Goal: Task Accomplishment & Management: Manage account settings

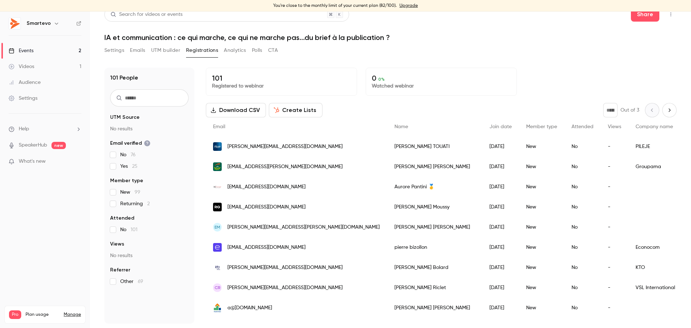
click at [663, 110] on button "Next page" at bounding box center [669, 110] width 14 height 14
type input "*"
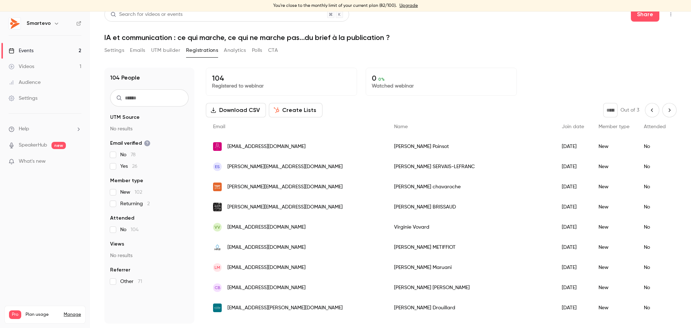
click at [555, 229] on div "[DATE]" at bounding box center [573, 227] width 37 height 20
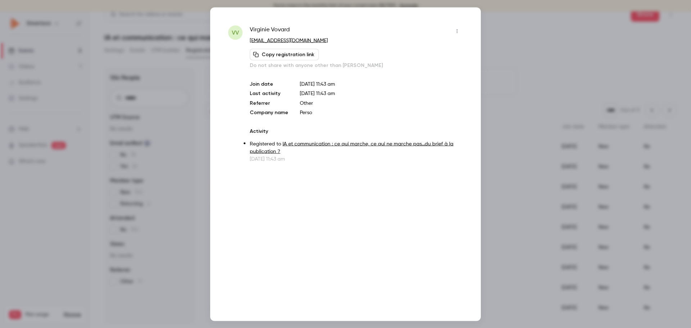
click at [456, 32] on icon "button" at bounding box center [457, 30] width 6 height 5
click at [415, 70] on div "Remove registration" at bounding box center [429, 67] width 55 height 7
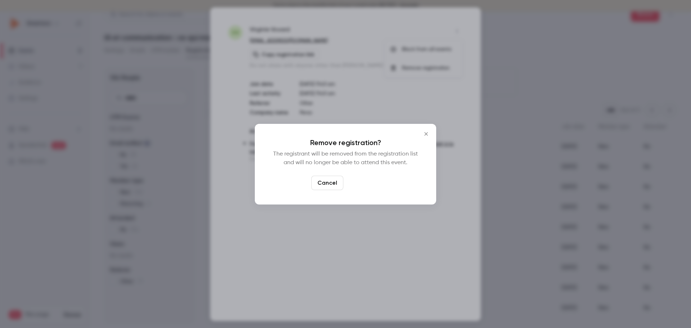
click at [364, 184] on button "Confirm" at bounding box center [363, 183] width 34 height 14
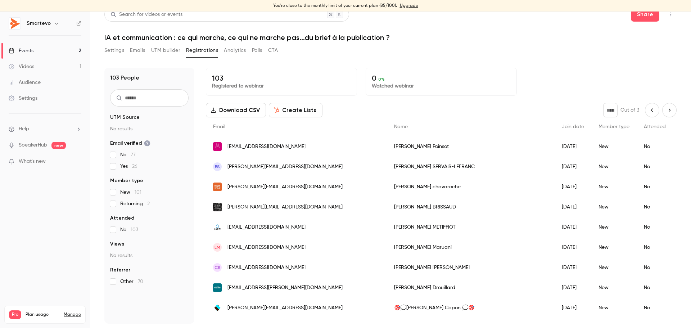
click at [40, 51] on link "Events 2" at bounding box center [45, 51] width 90 height 16
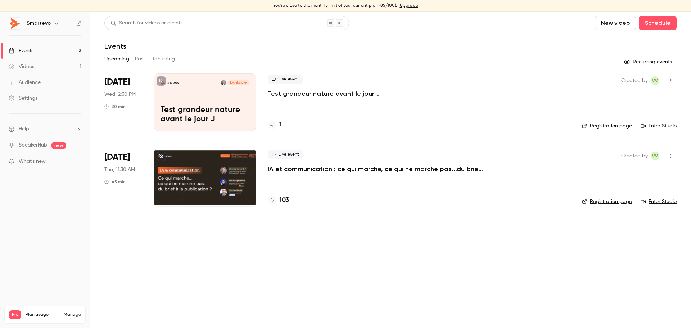
click at [214, 175] on div at bounding box center [205, 178] width 103 height 58
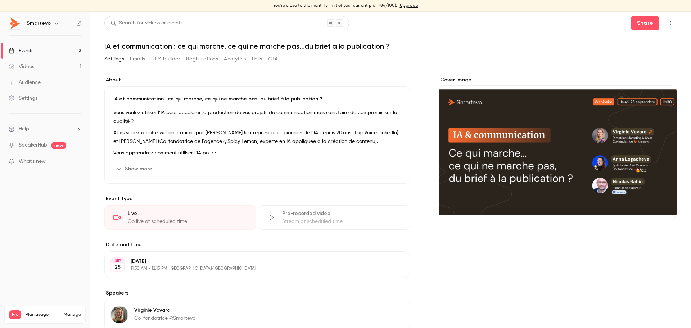
click at [199, 57] on button "Registrations" at bounding box center [202, 59] width 32 height 12
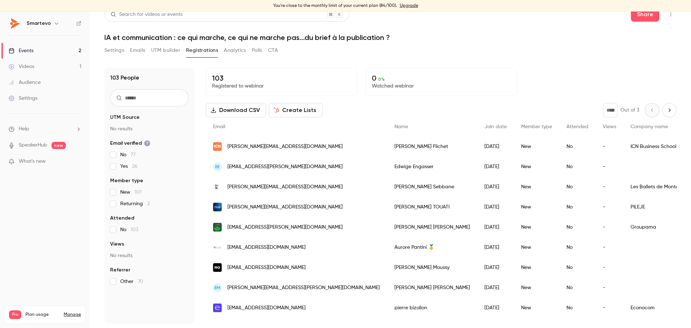
click at [666, 110] on icon "Next page" at bounding box center [670, 110] width 8 height 6
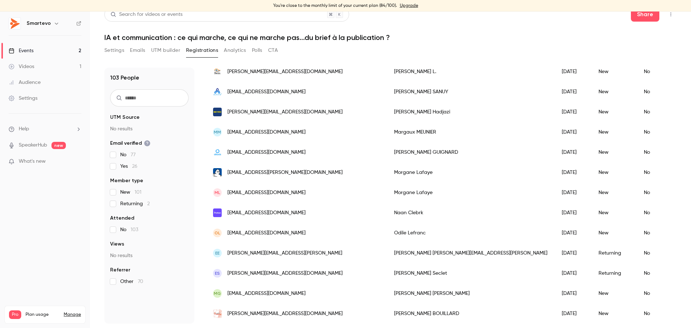
scroll to position [826, 0]
click at [319, 267] on div "ES [PERSON_NAME][EMAIL_ADDRESS][DOMAIN_NAME]" at bounding box center [296, 273] width 181 height 20
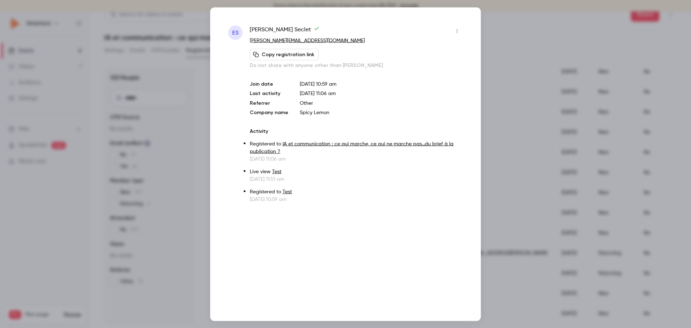
click at [453, 4] on div at bounding box center [345, 164] width 691 height 328
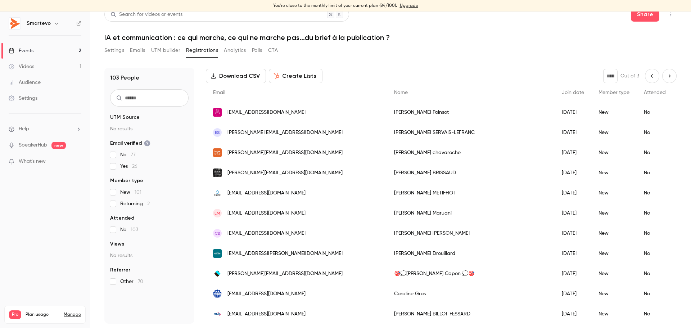
scroll to position [0, 0]
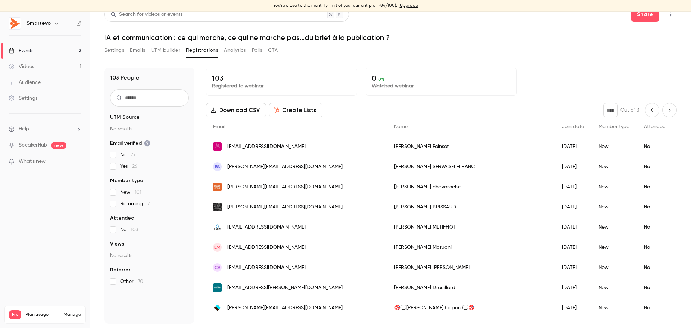
click at [666, 110] on icon "Next page" at bounding box center [670, 110] width 8 height 6
type input "*"
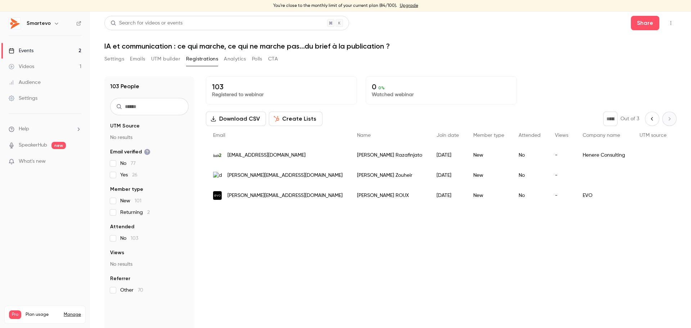
click at [48, 49] on link "Events 2" at bounding box center [45, 51] width 90 height 16
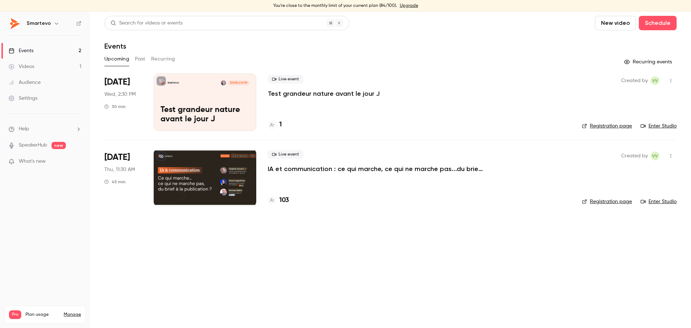
click at [198, 163] on div at bounding box center [205, 178] width 103 height 58
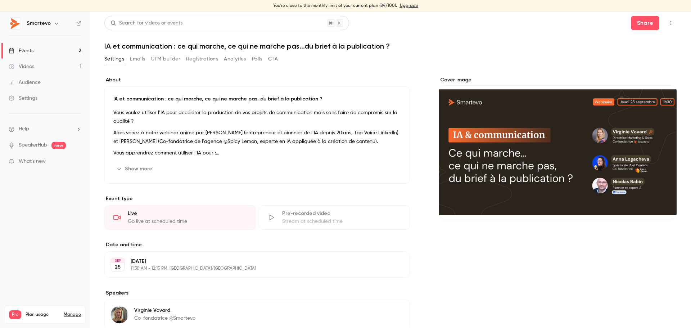
click at [203, 58] on button "Registrations" at bounding box center [202, 59] width 32 height 12
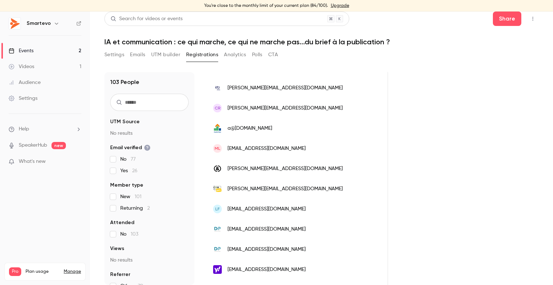
scroll to position [201, 0]
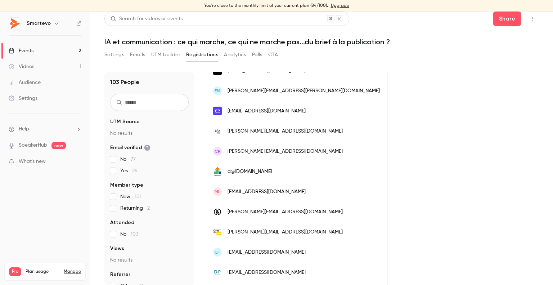
click at [20, 48] on div "Events" at bounding box center [21, 50] width 25 height 7
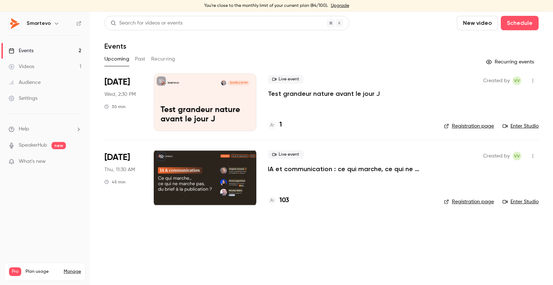
click at [183, 161] on div at bounding box center [205, 178] width 103 height 58
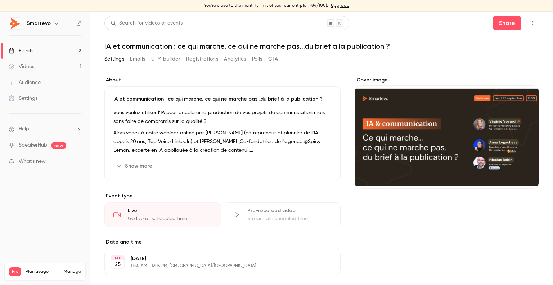
click at [199, 62] on button "Registrations" at bounding box center [202, 59] width 32 height 12
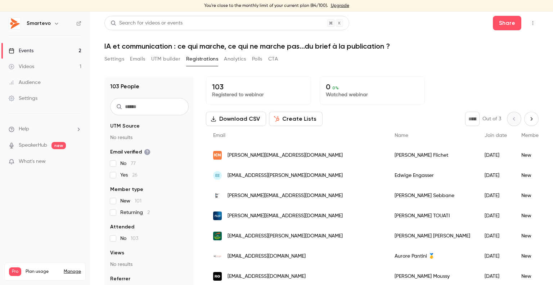
scroll to position [36, 0]
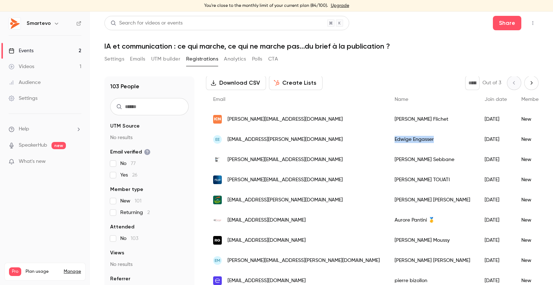
drag, startPoint x: 398, startPoint y: 140, endPoint x: 353, endPoint y: 142, distance: 45.4
click at [387, 142] on div "[PERSON_NAME]" at bounding box center [432, 139] width 90 height 20
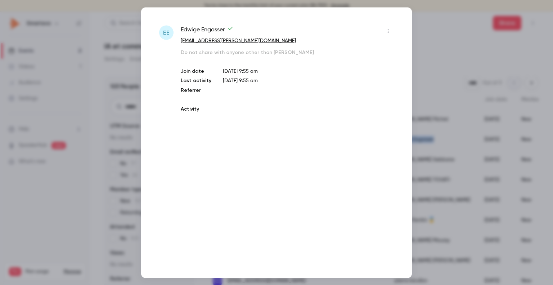
copy div "[PERSON_NAME]"
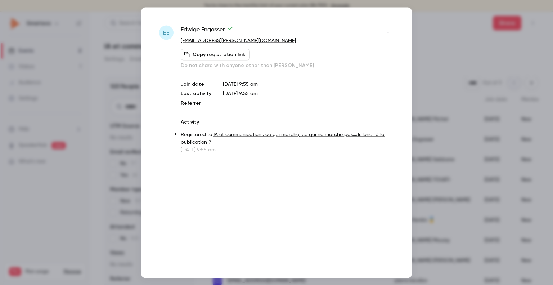
click at [438, 25] on div at bounding box center [276, 142] width 553 height 285
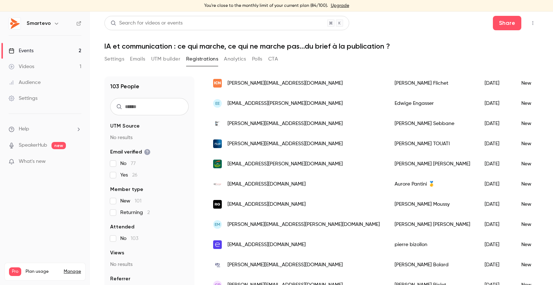
scroll to position [108, 0]
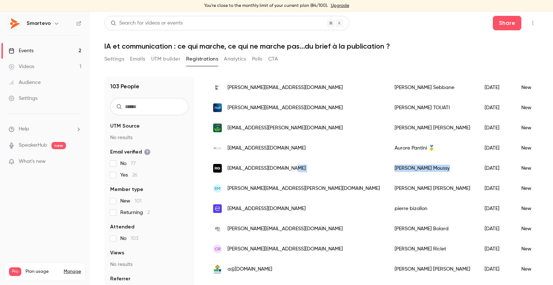
drag, startPoint x: 392, startPoint y: 168, endPoint x: 336, endPoint y: 168, distance: 55.4
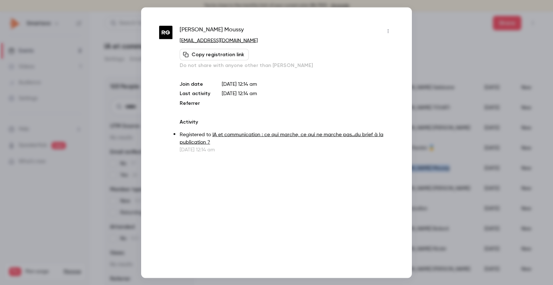
copy div "[PERSON_NAME]"
click at [435, 26] on div at bounding box center [276, 142] width 553 height 285
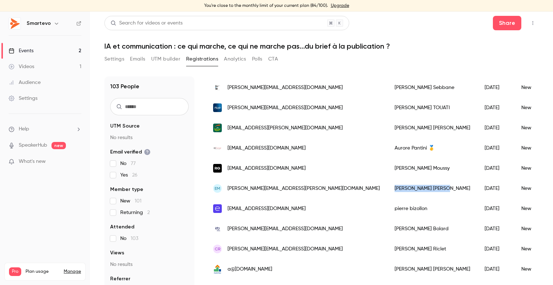
drag, startPoint x: 389, startPoint y: 188, endPoint x: 354, endPoint y: 188, distance: 35.3
click at [387, 188] on div "[PERSON_NAME]" at bounding box center [432, 188] width 90 height 20
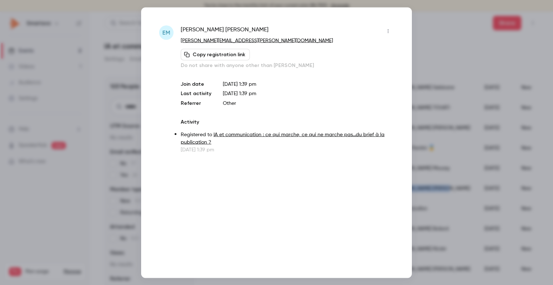
copy div "[PERSON_NAME]"
click at [433, 21] on div at bounding box center [276, 142] width 553 height 285
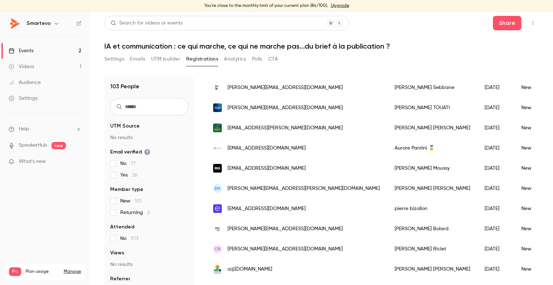
click at [23, 46] on link "Events 2" at bounding box center [45, 51] width 90 height 16
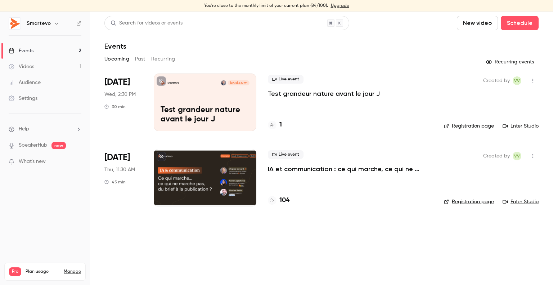
click at [245, 171] on div at bounding box center [205, 178] width 103 height 58
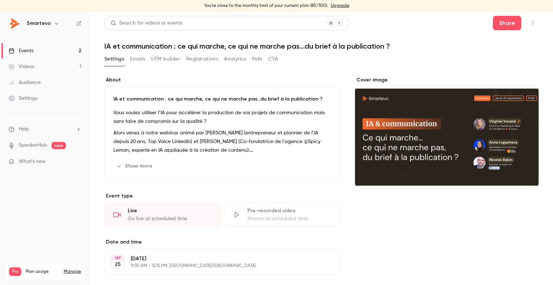
click at [201, 65] on div "Settings Emails UTM builder Registrations Analytics Polls CTA" at bounding box center [190, 60] width 173 height 14
click at [202, 59] on button "Registrations" at bounding box center [202, 59] width 32 height 12
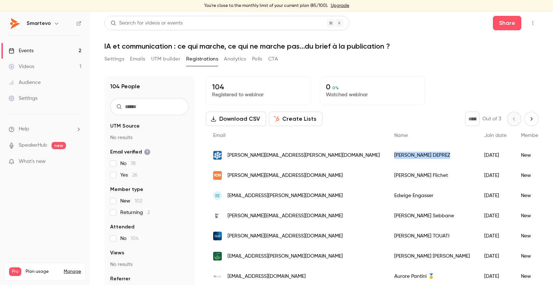
drag, startPoint x: 395, startPoint y: 156, endPoint x: 352, endPoint y: 159, distance: 43.0
click at [387, 159] on div "[PERSON_NAME]" at bounding box center [432, 155] width 90 height 20
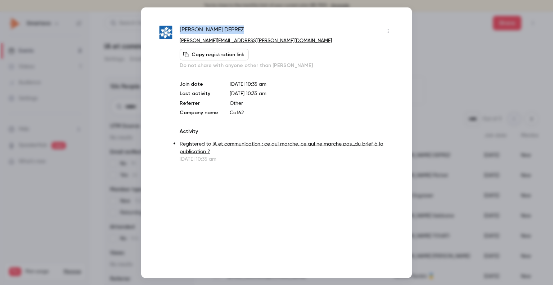
drag, startPoint x: 233, startPoint y: 31, endPoint x: 179, endPoint y: 32, distance: 53.6
click at [179, 32] on div "[PERSON_NAME] [PERSON_NAME][EMAIL_ADDRESS][PERSON_NAME][DOMAIN_NAME] Copy regis…" at bounding box center [276, 93] width 235 height 137
copy span "[PERSON_NAME]"
